Goal: Find contact information: Find contact information

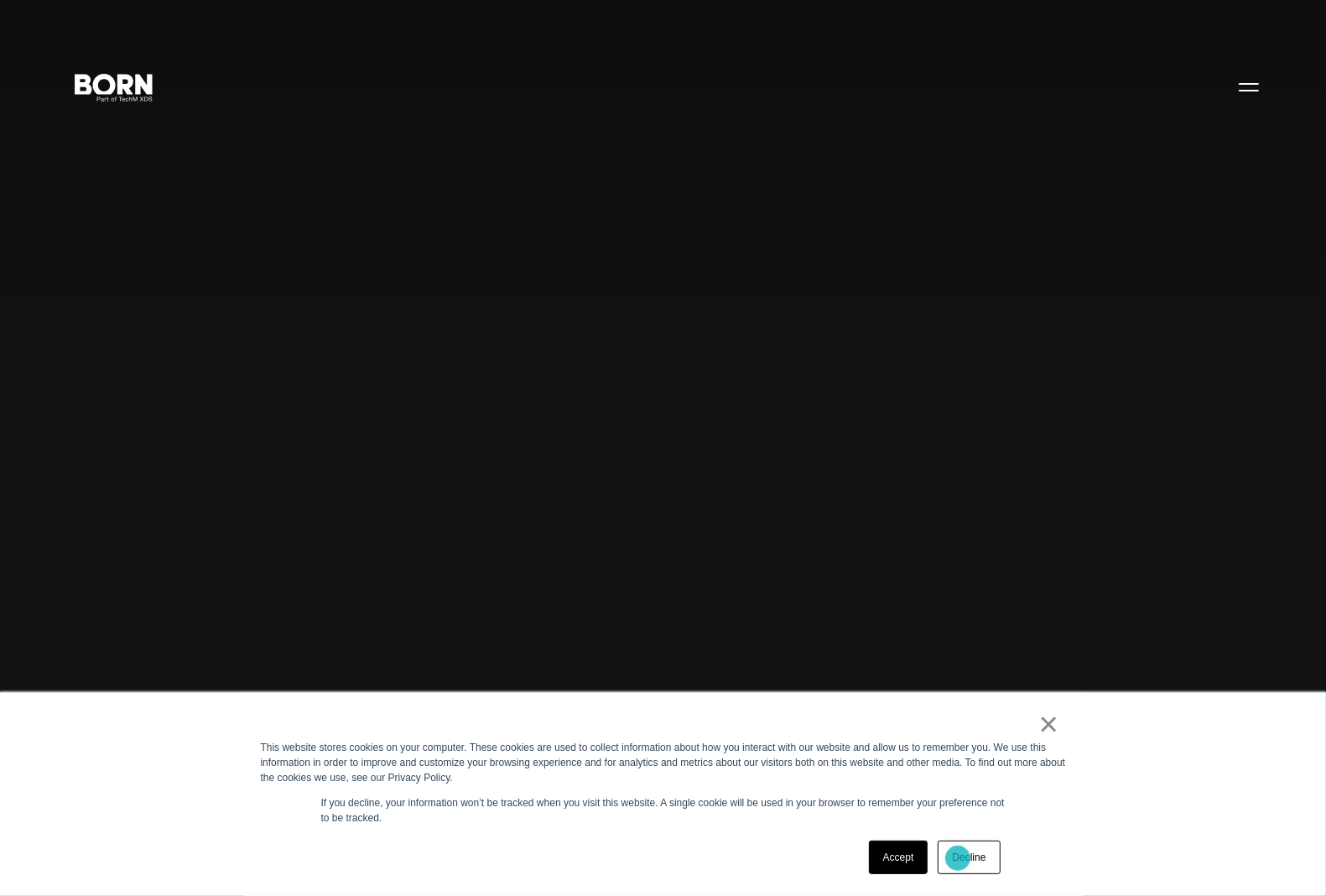
click at [974, 856] on link "Decline" at bounding box center [969, 858] width 62 height 34
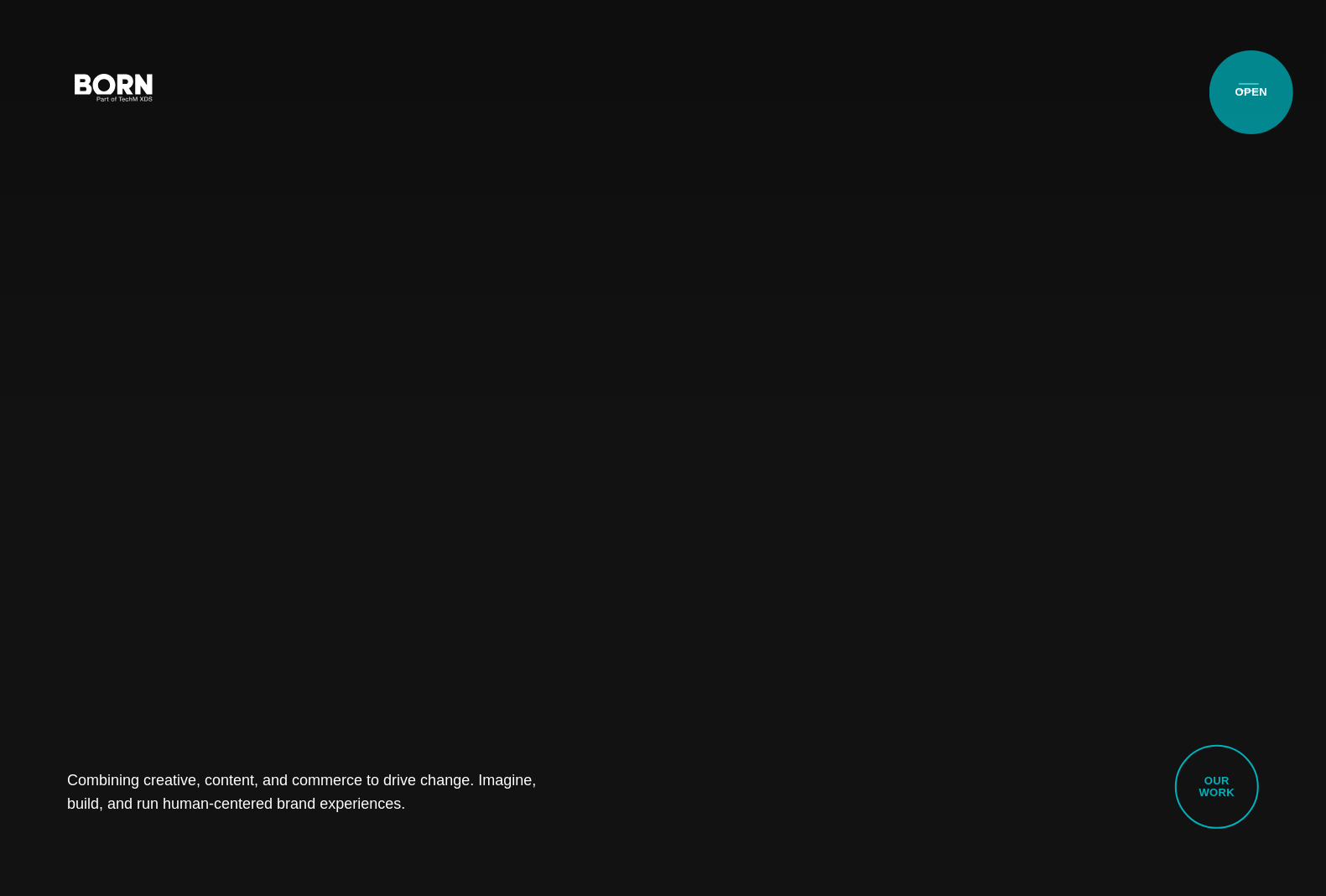
click at [1251, 92] on button "Primary Menu" at bounding box center [1248, 87] width 40 height 35
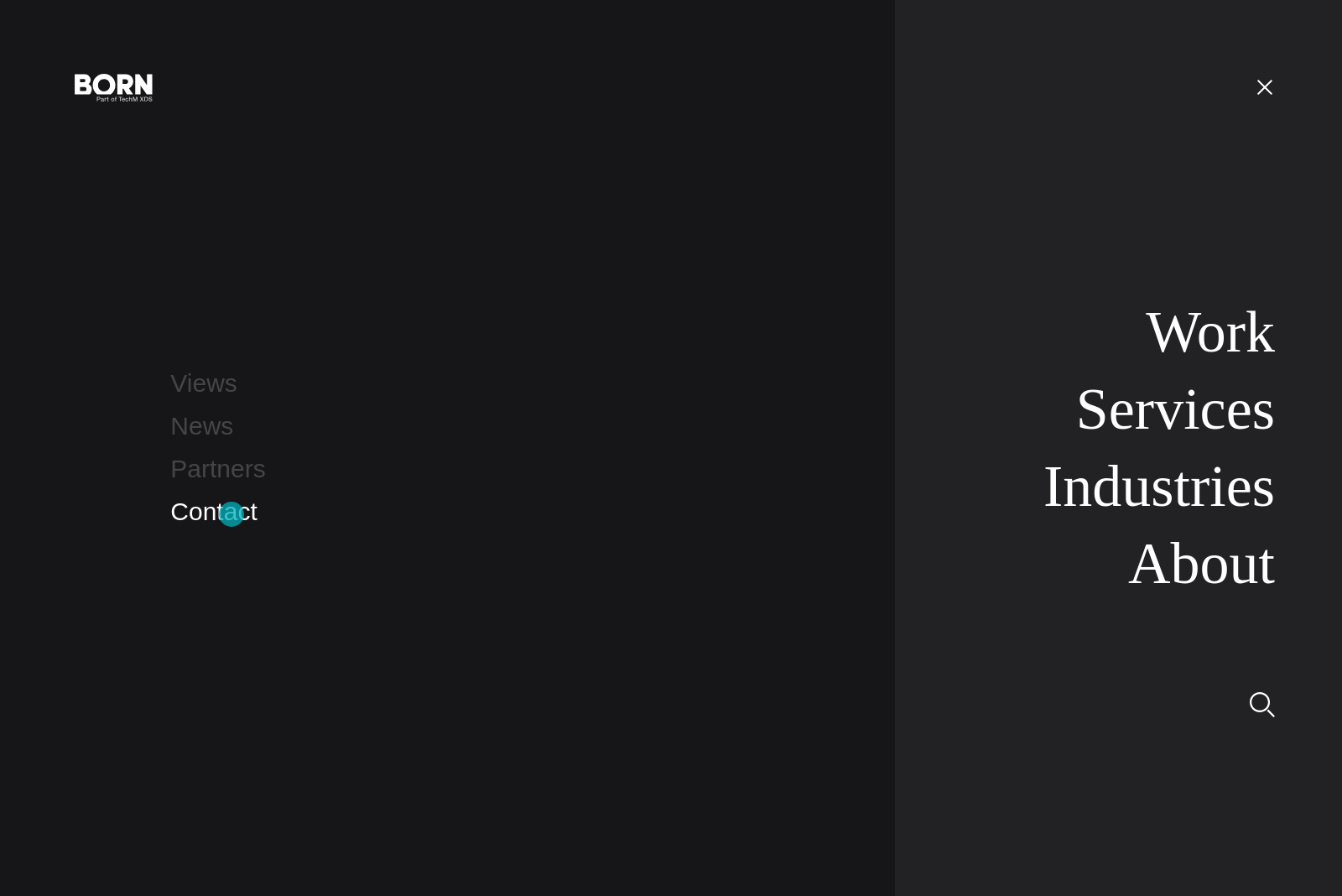
click at [232, 515] on link "Contact" at bounding box center [213, 511] width 86 height 28
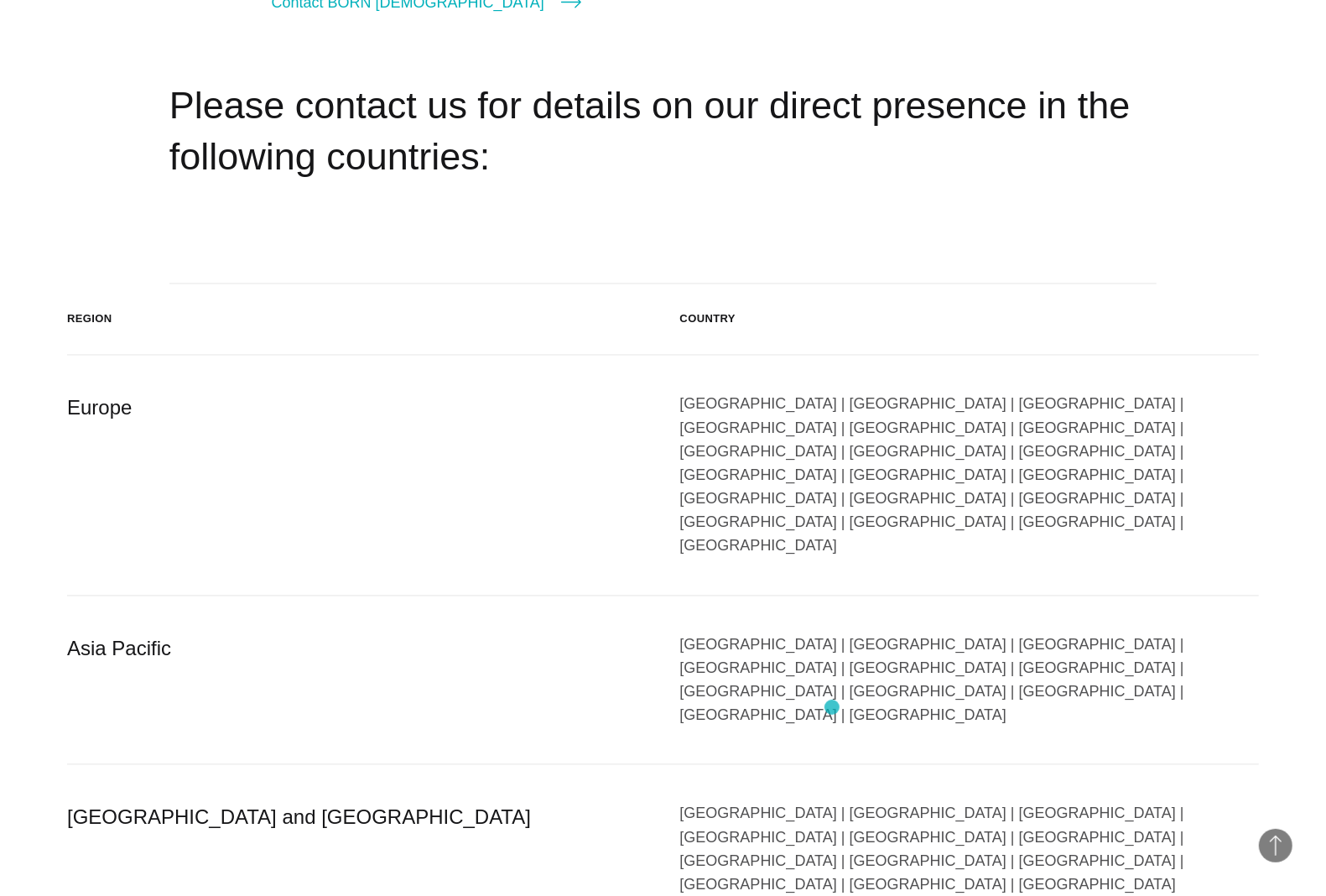
scroll to position [2307, 0]
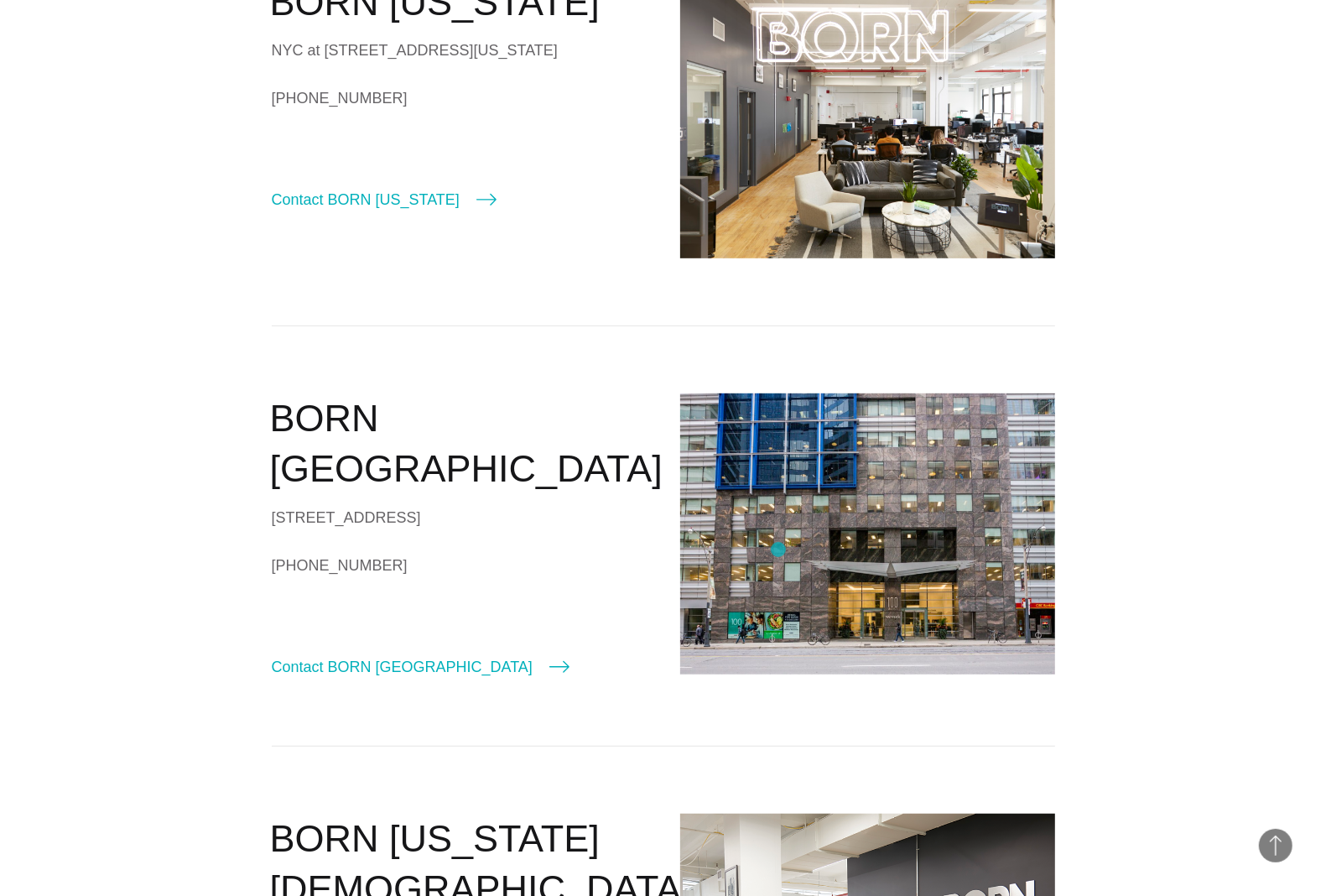
scroll to position [629, 0]
